Goal: Information Seeking & Learning: Learn about a topic

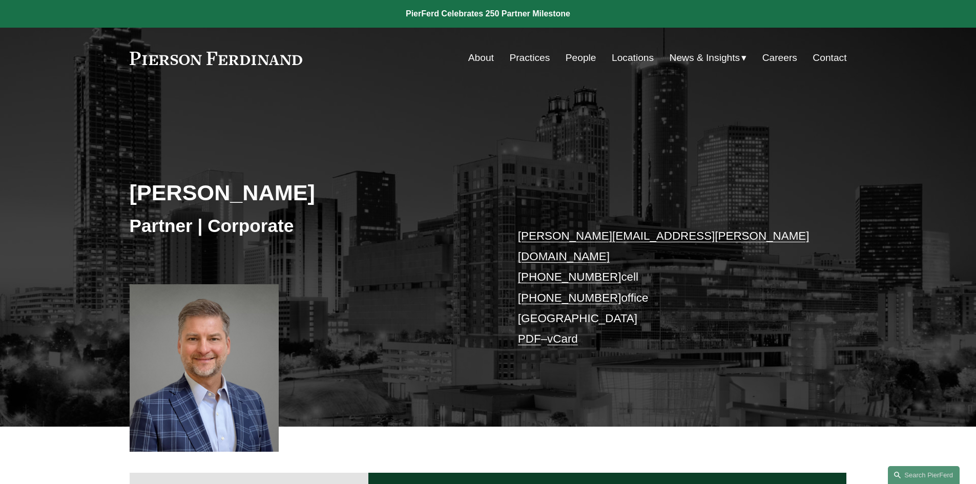
click at [0, 0] on span "Insights" at bounding box center [0, 0] width 0 height 0
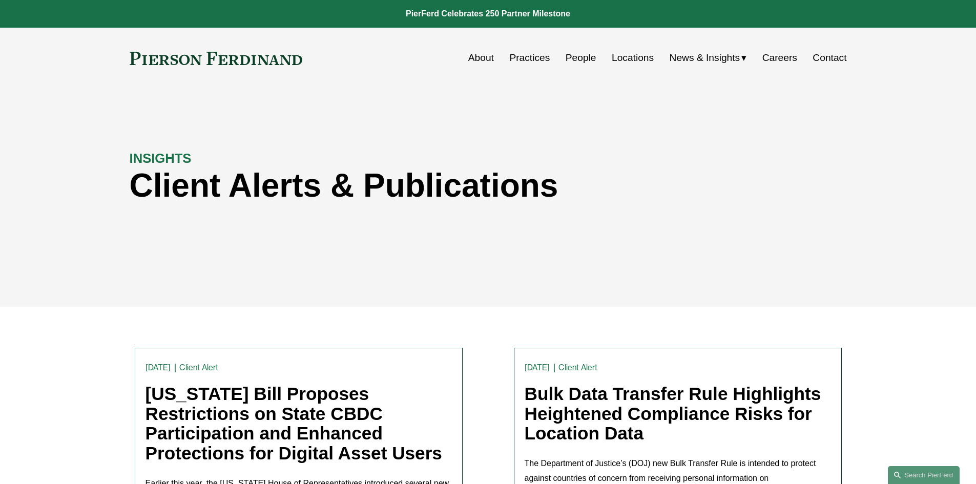
click at [481, 59] on link "About" at bounding box center [481, 57] width 26 height 19
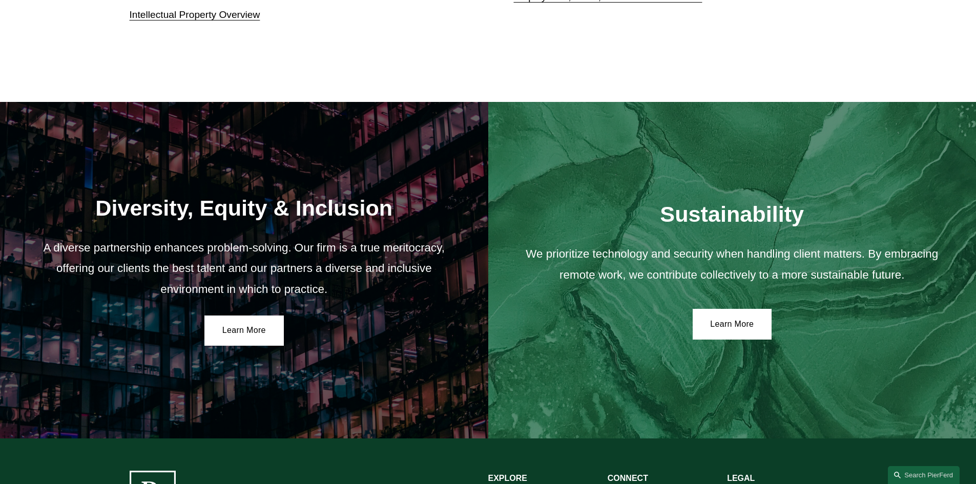
scroll to position [1845, 0]
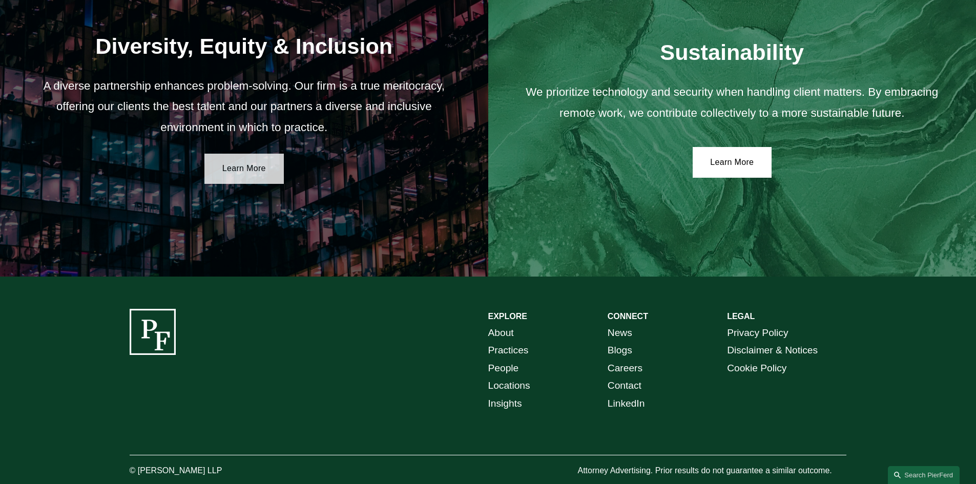
click at [215, 175] on link "Learn More" at bounding box center [243, 169] width 79 height 31
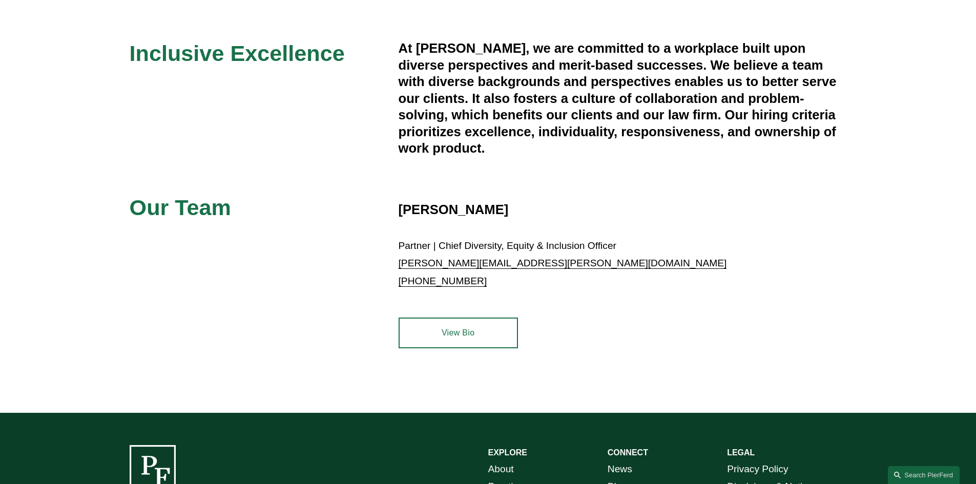
scroll to position [359, 0]
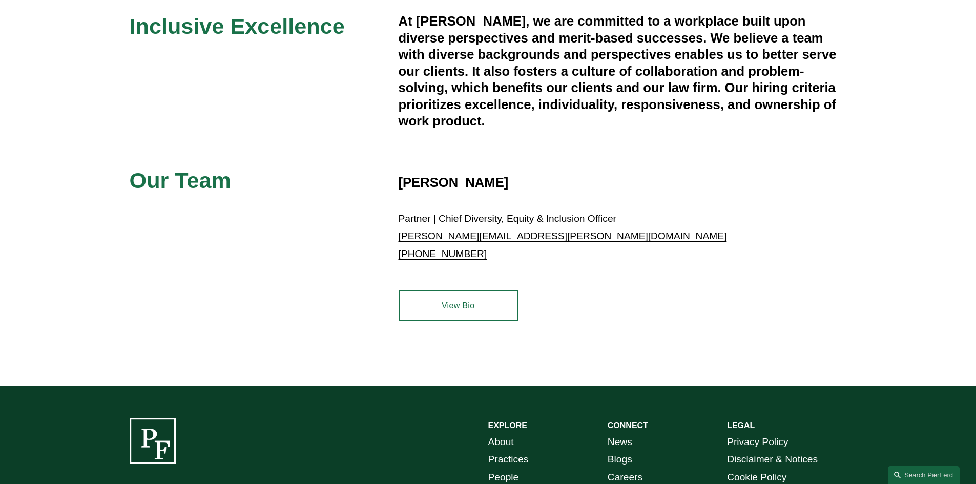
click at [449, 299] on link "View Bio" at bounding box center [458, 306] width 119 height 31
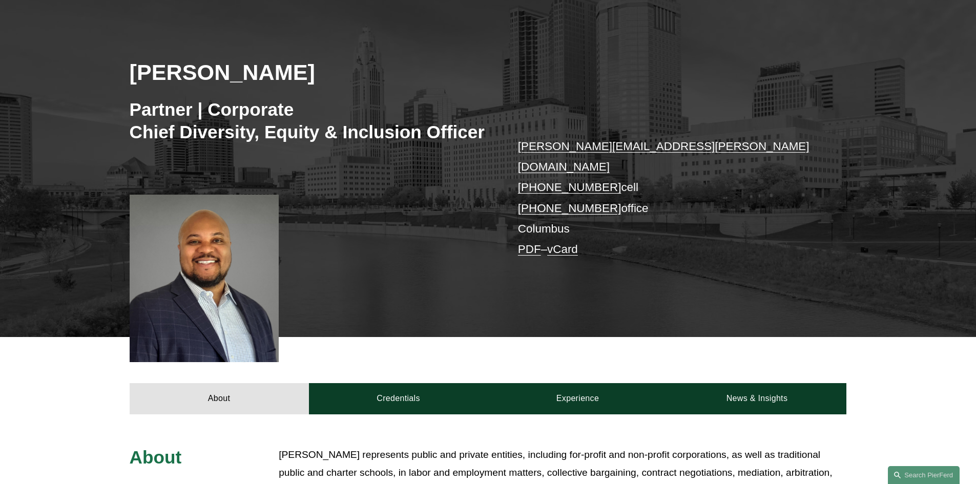
scroll to position [120, 0]
